Goal: Information Seeking & Learning: Learn about a topic

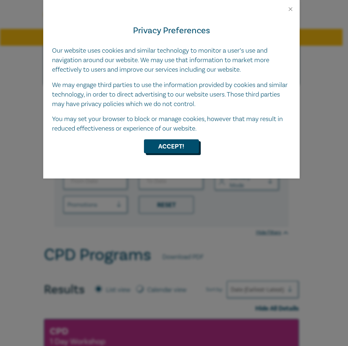
click at [168, 141] on button "Accept!" at bounding box center [171, 146] width 55 height 14
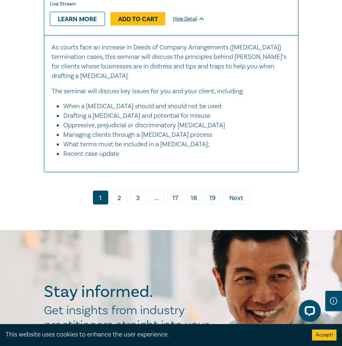
scroll to position [5309, 0]
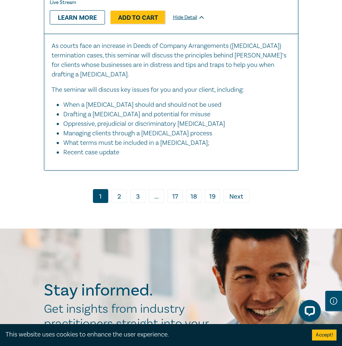
click at [121, 203] on link "2" at bounding box center [119, 196] width 15 height 14
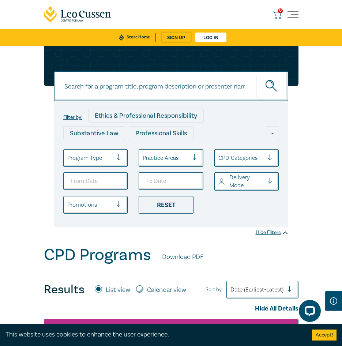
click at [131, 86] on input at bounding box center [171, 86] width 234 height 30
click at [256, 75] on button "submit" at bounding box center [272, 86] width 32 height 22
click at [272, 87] on circle "submit" at bounding box center [270, 85] width 8 height 8
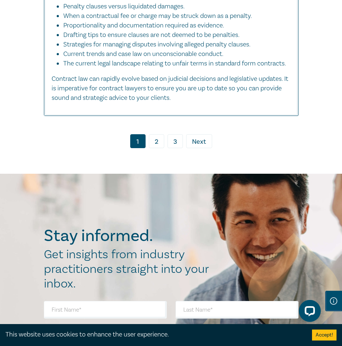
scroll to position [6077, 0]
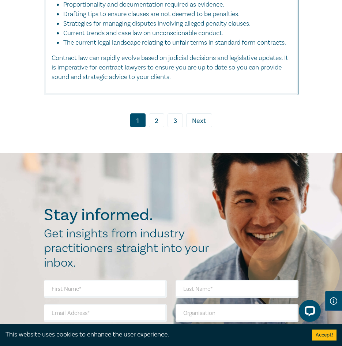
click at [153, 127] on link "2" at bounding box center [156, 120] width 15 height 14
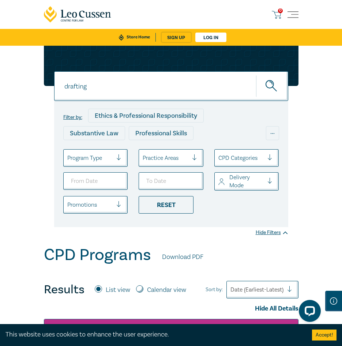
click at [168, 131] on div "Professional Skills" at bounding box center [161, 133] width 65 height 14
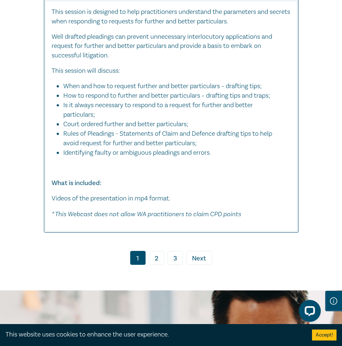
scroll to position [5894, 0]
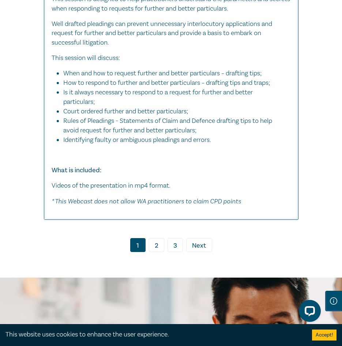
click at [158, 252] on link "2" at bounding box center [156, 245] width 15 height 14
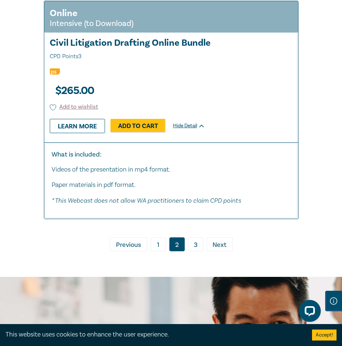
scroll to position [6187, 0]
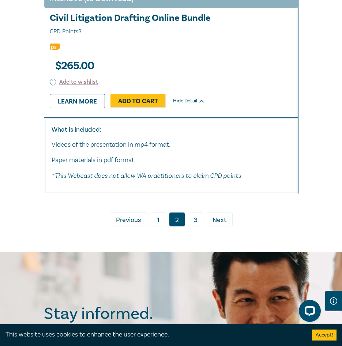
click at [195, 227] on link "3" at bounding box center [195, 220] width 15 height 14
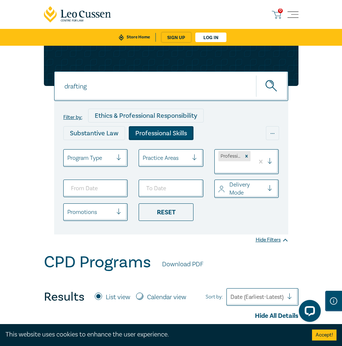
click at [138, 87] on input "drafting" at bounding box center [171, 86] width 234 height 30
type input "abuse"
click at [256, 75] on button "submit" at bounding box center [272, 86] width 32 height 22
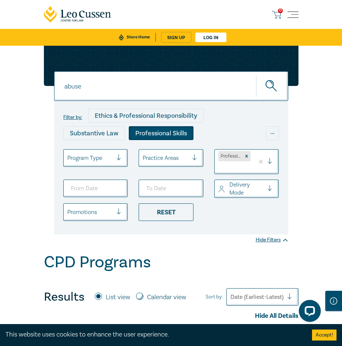
click at [98, 87] on input "abuse" at bounding box center [171, 86] width 234 height 30
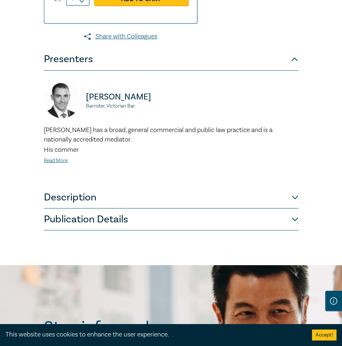
scroll to position [366, 0]
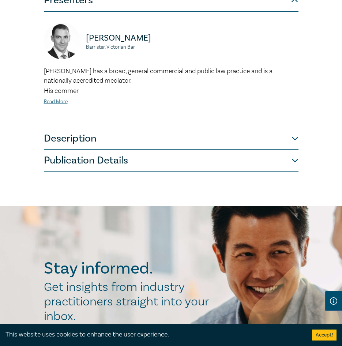
click at [255, 139] on button "Description" at bounding box center [171, 139] width 255 height 22
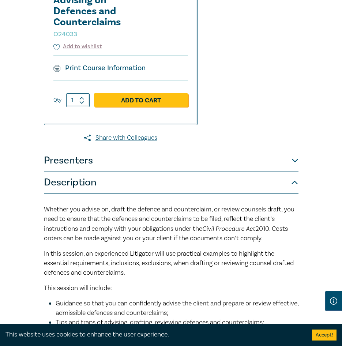
scroll to position [110, 0]
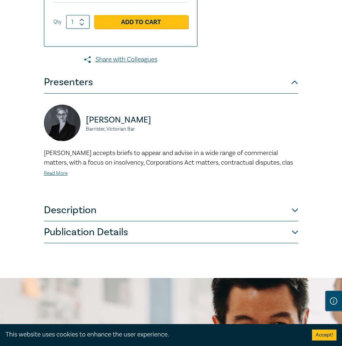
scroll to position [329, 0]
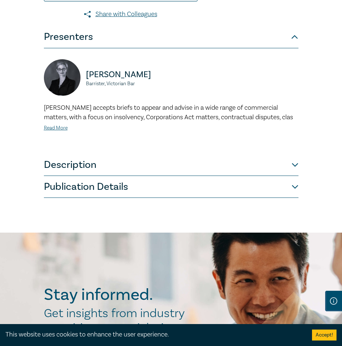
click at [183, 167] on button "Description" at bounding box center [171, 165] width 255 height 22
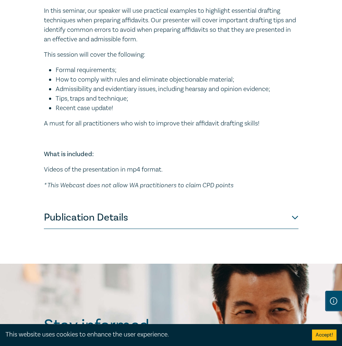
scroll to position [439, 0]
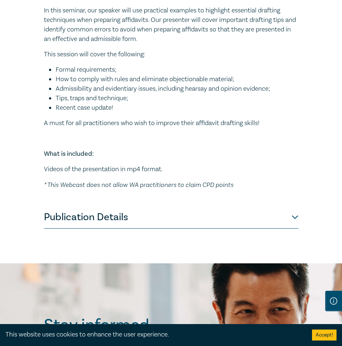
click at [208, 218] on button "Publication Details" at bounding box center [171, 218] width 255 height 22
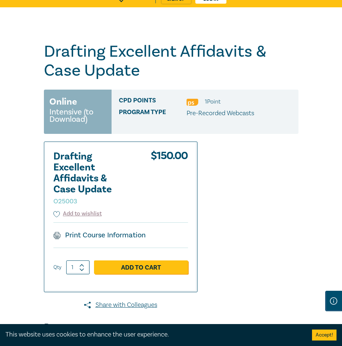
scroll to position [0, 0]
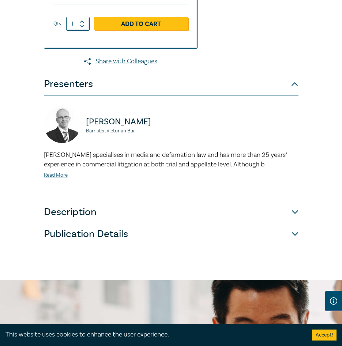
scroll to position [329, 0]
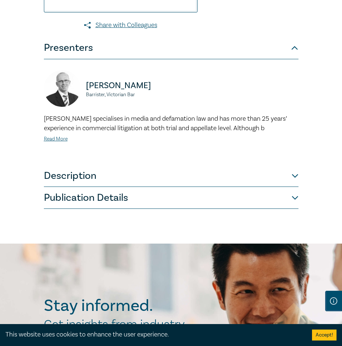
click at [273, 122] on span "Marcus Hoyne specialises in media and defamation law and has more than 25 years…" at bounding box center [165, 124] width 243 height 18
click at [63, 138] on link "Read More" at bounding box center [56, 139] width 24 height 7
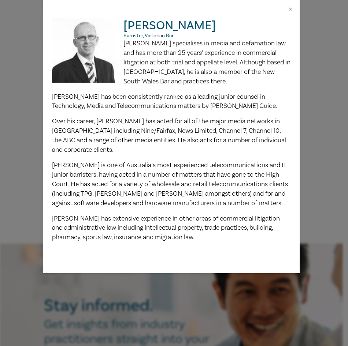
click at [325, 118] on div "Marcus Hoyne Barrister, Victorian Bar Marcus Hoyne specialises in media and def…" at bounding box center [174, 173] width 348 height 346
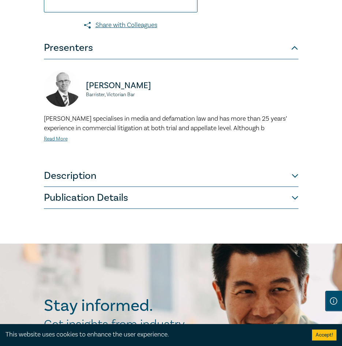
click at [222, 177] on button "Description" at bounding box center [171, 176] width 255 height 22
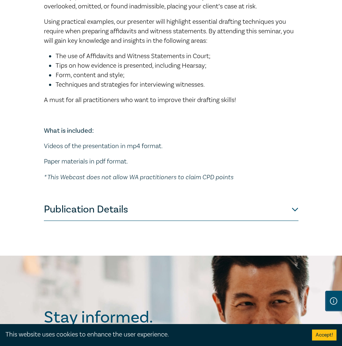
scroll to position [439, 0]
click at [253, 214] on button "Publication Details" at bounding box center [171, 210] width 255 height 22
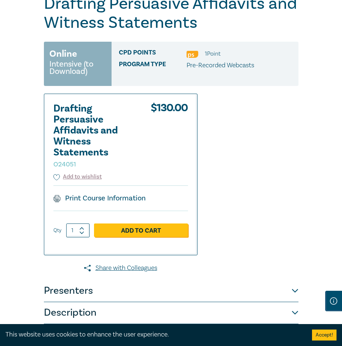
scroll to position [0, 0]
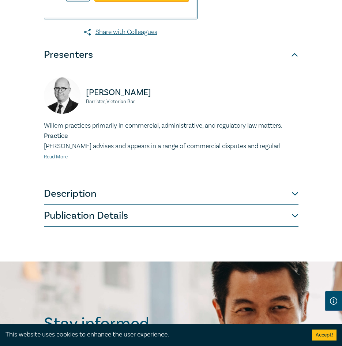
scroll to position [329, 0]
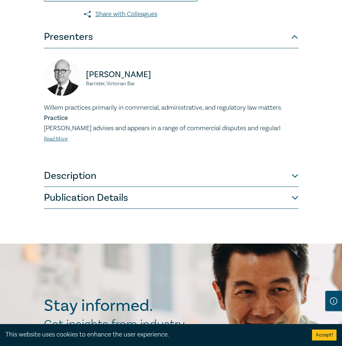
click at [251, 174] on button "Description" at bounding box center [171, 176] width 255 height 22
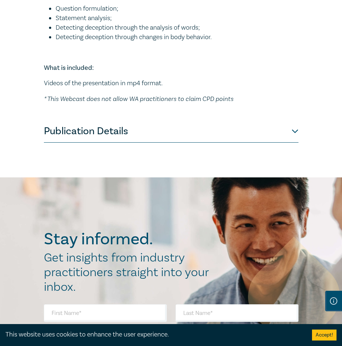
scroll to position [476, 0]
click at [270, 131] on button "Publication Details" at bounding box center [171, 131] width 255 height 22
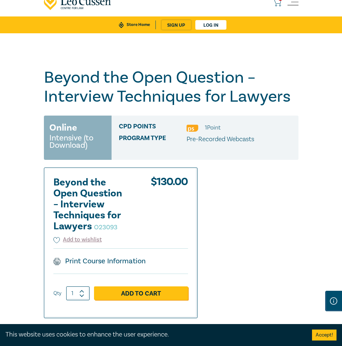
scroll to position [0, 0]
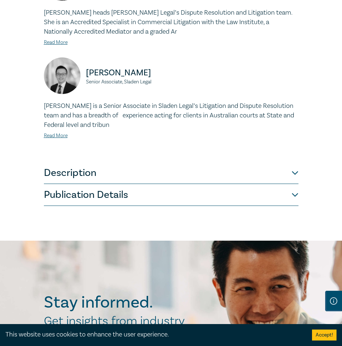
scroll to position [476, 0]
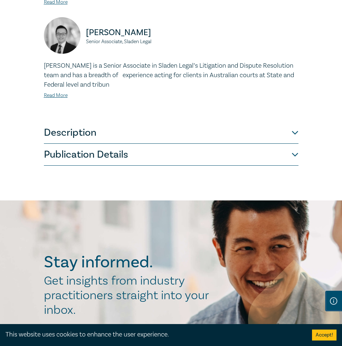
click at [230, 133] on button "Description" at bounding box center [171, 133] width 255 height 22
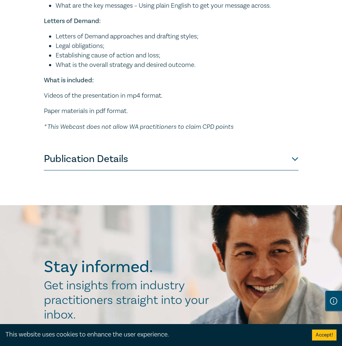
scroll to position [547, 0]
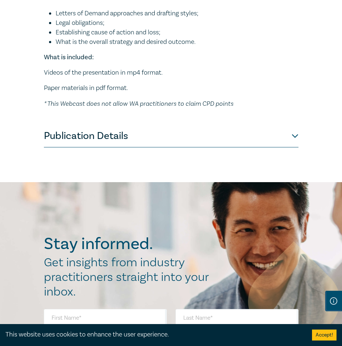
click at [232, 144] on button "Publication Details" at bounding box center [171, 137] width 255 height 22
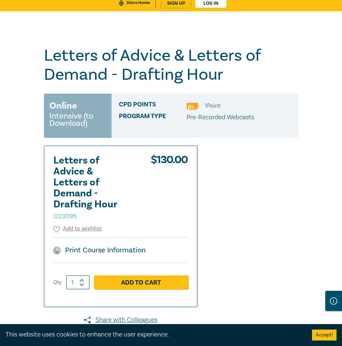
scroll to position [0, 0]
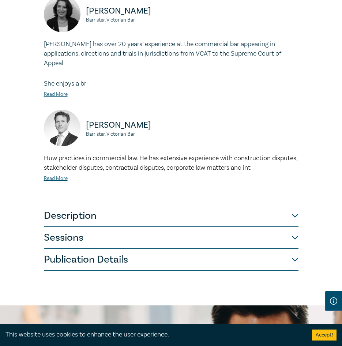
scroll to position [476, 0]
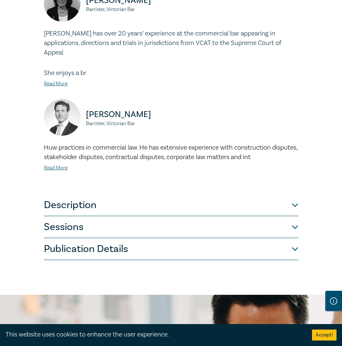
click at [235, 194] on button "Description" at bounding box center [171, 205] width 255 height 22
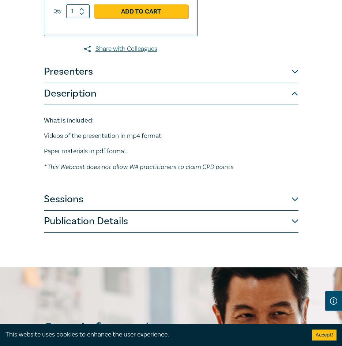
scroll to position [254, 0]
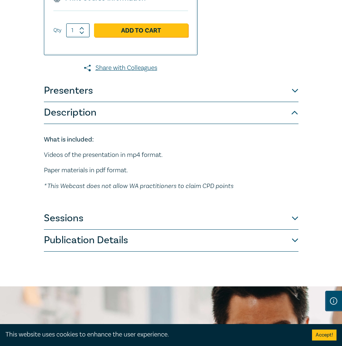
click at [260, 224] on button "Sessions" at bounding box center [171, 219] width 255 height 22
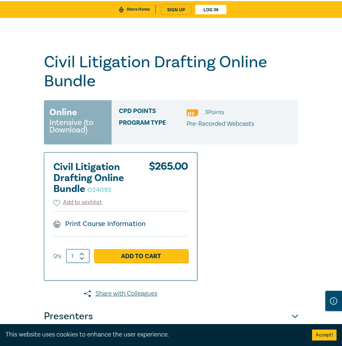
scroll to position [0, 0]
